Goal: Transaction & Acquisition: Purchase product/service

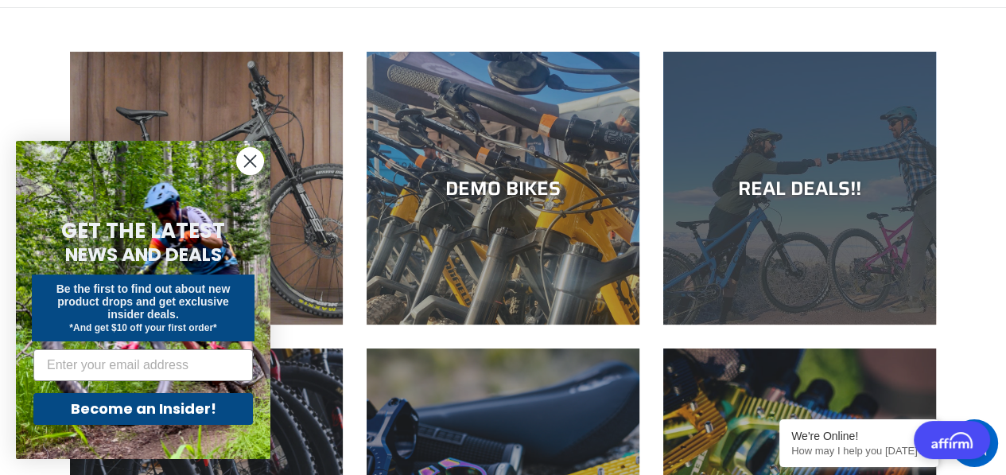
scroll to position [212, 0]
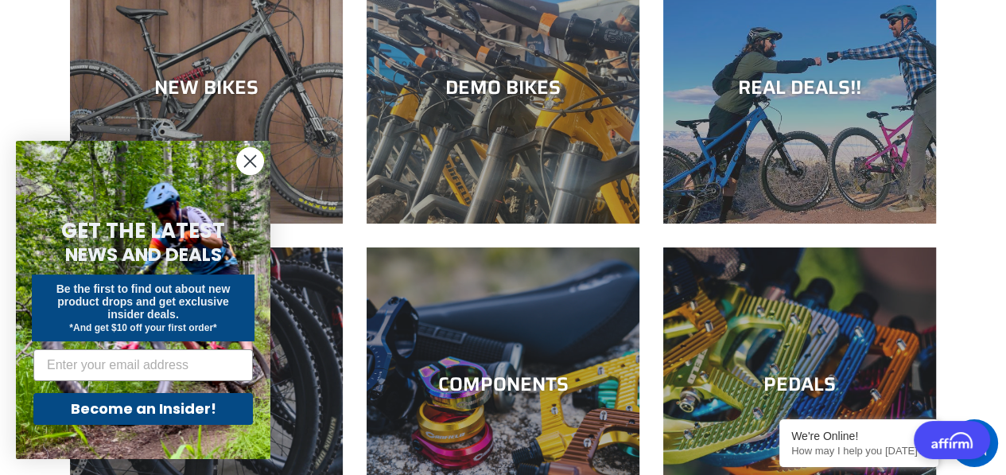
click at [255, 157] on circle "Close dialog" at bounding box center [250, 161] width 26 height 26
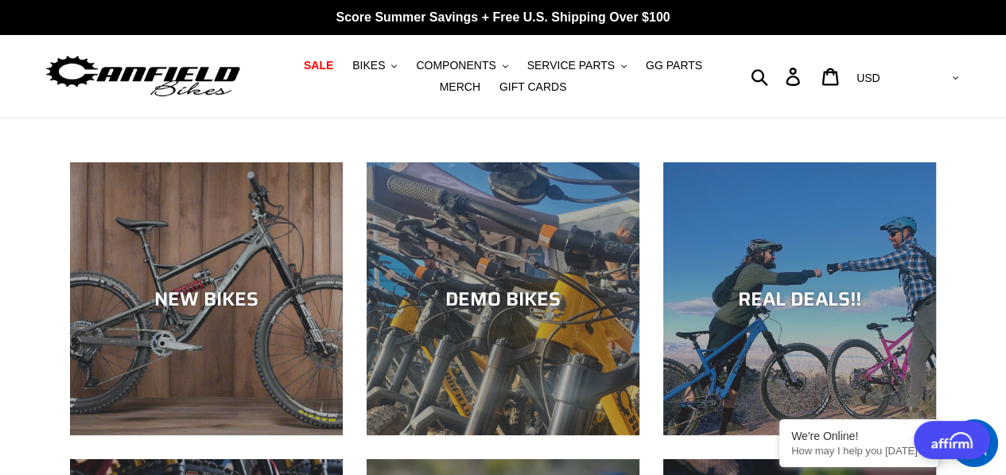
scroll to position [0, 0]
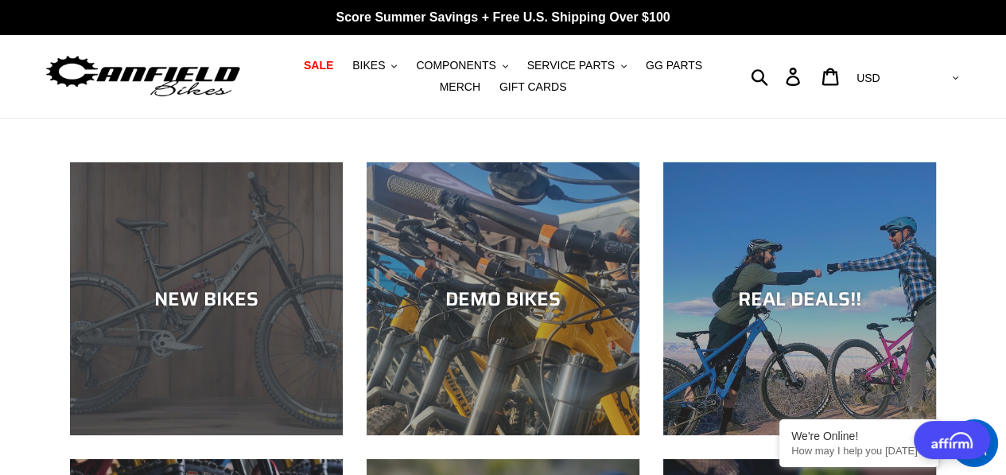
click at [208, 293] on div "NEW BIKES" at bounding box center [206, 298] width 273 height 23
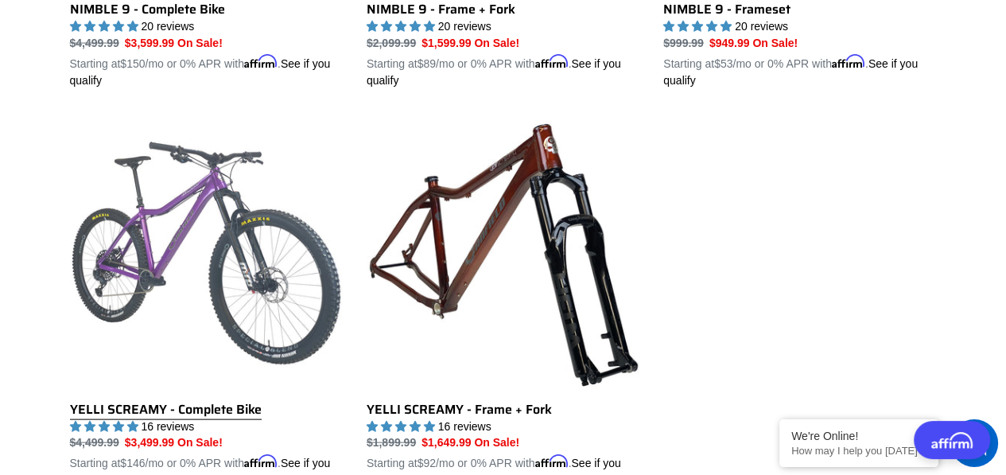
scroll to position [2757, 0]
click at [224, 195] on link "YELLI SCREAMY - Complete Bike" at bounding box center [206, 304] width 273 height 372
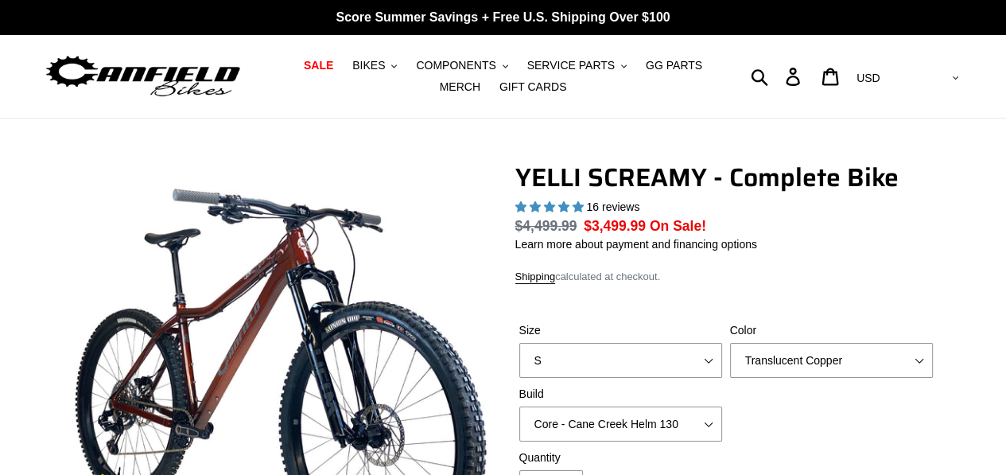
select select "highest-rating"
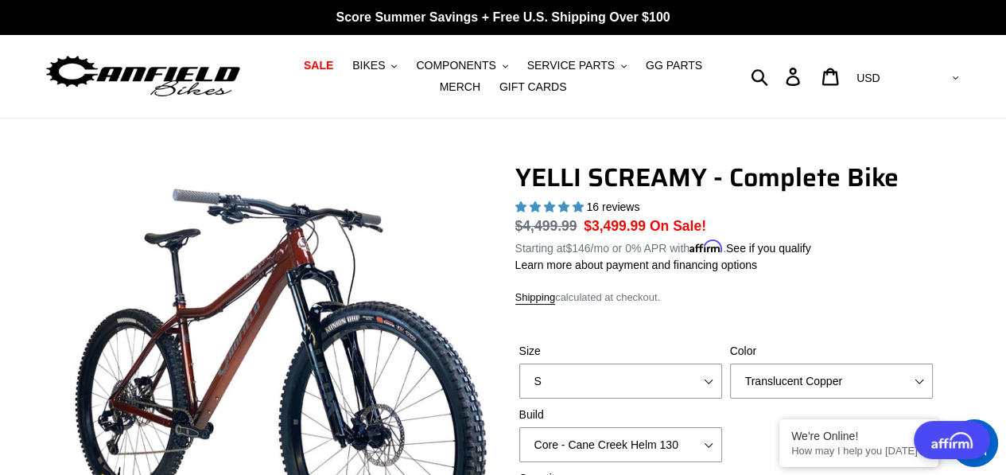
click at [706, 360] on div "Size S M L XL" at bounding box center [620, 371] width 211 height 56
click at [624, 379] on select "S M L XL" at bounding box center [620, 381] width 203 height 35
click at [623, 379] on select "S M L XL" at bounding box center [620, 381] width 203 height 35
click at [587, 381] on select "S M L XL" at bounding box center [620, 381] width 203 height 35
select select "M"
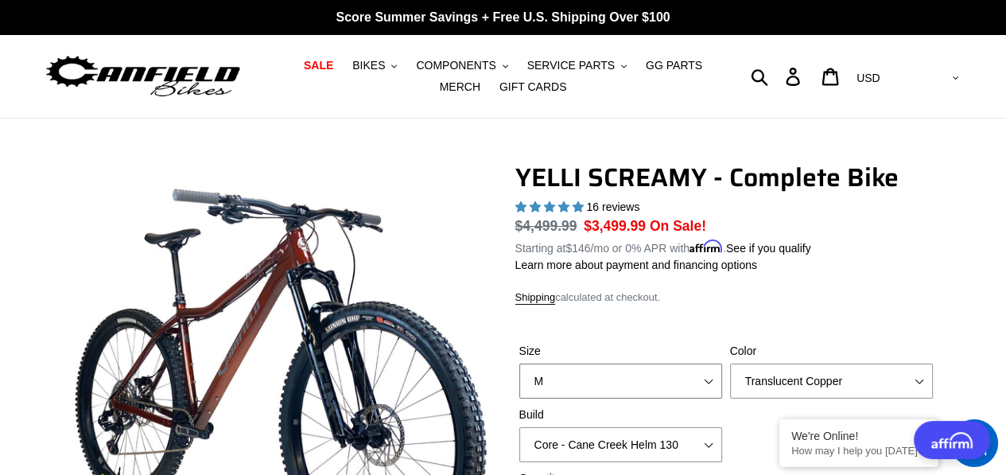
click at [519, 364] on select "S M L XL" at bounding box center [620, 381] width 203 height 35
click at [838, 383] on select "Translucent Copper Purple Haze Raw" at bounding box center [831, 381] width 203 height 35
click at [730, 364] on select "Translucent Copper Purple Haze Raw" at bounding box center [831, 381] width 203 height 35
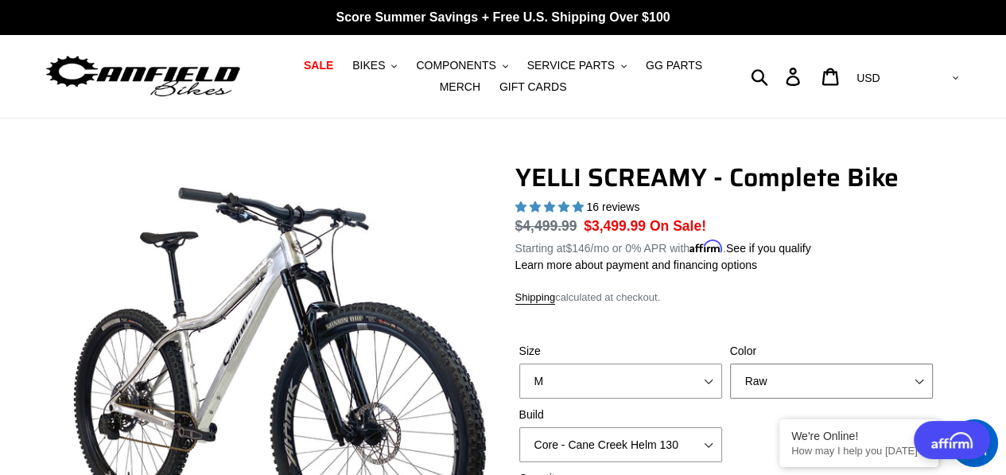
click at [802, 390] on select "Translucent Copper Purple Haze Raw" at bounding box center [831, 381] width 203 height 35
select select "Translucent Copper"
click at [730, 364] on select "Translucent Copper Purple Haze Raw" at bounding box center [831, 381] width 203 height 35
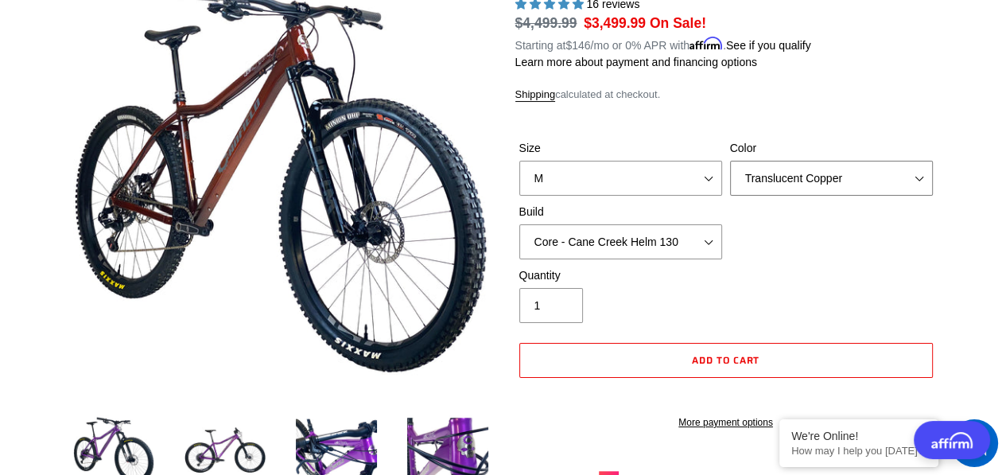
scroll to position [212, 0]
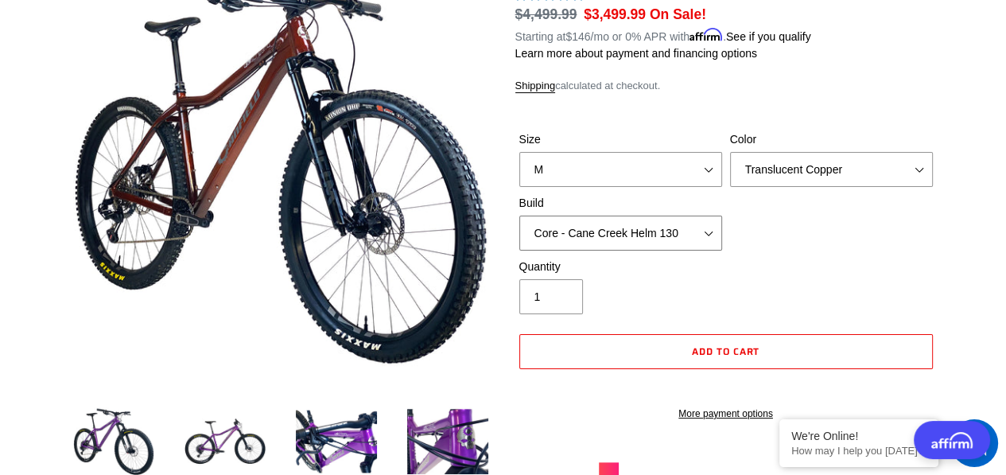
click at [675, 227] on select "Core - Cane Creek Helm 130 Pro - Cane Creek Helm 130 Core - Fox 34 SL Factory G…" at bounding box center [620, 233] width 203 height 35
select select "Pro - RockShox Pike Ultimate 130"
click at [519, 216] on select "Core - Cane Creek Helm 130 Pro - Cane Creek Helm 130 Core - Fox 34 SL Factory G…" at bounding box center [620, 233] width 203 height 35
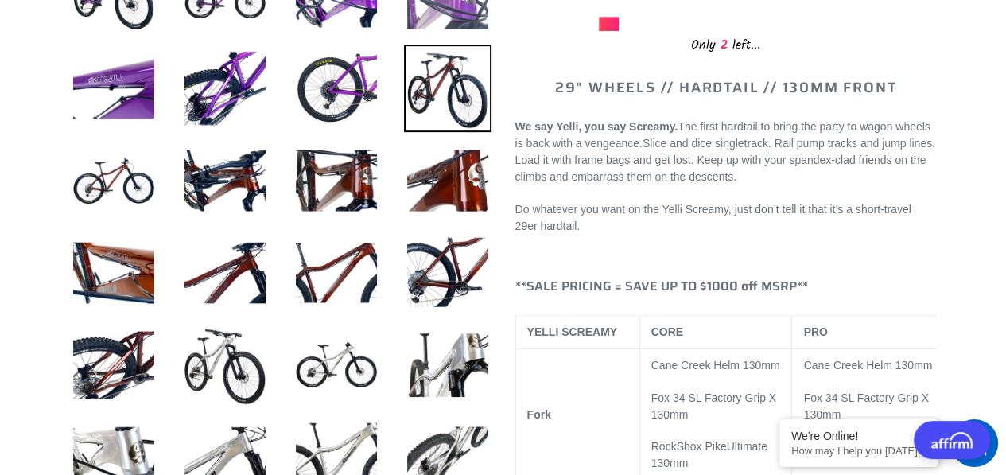
scroll to position [636, 0]
